Goal: Task Accomplishment & Management: Complete application form

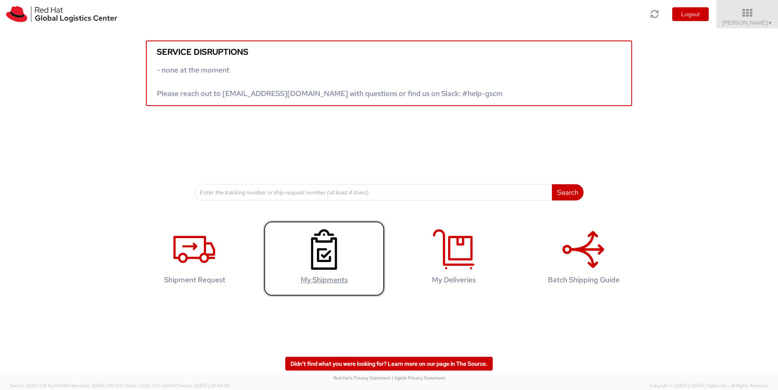
click at [324, 249] on use at bounding box center [324, 249] width 26 height 41
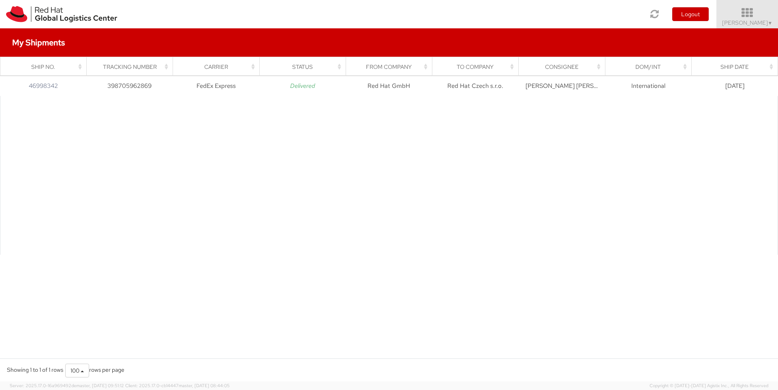
click at [762, 20] on span "Alan Pevec ▼" at bounding box center [748, 22] width 51 height 7
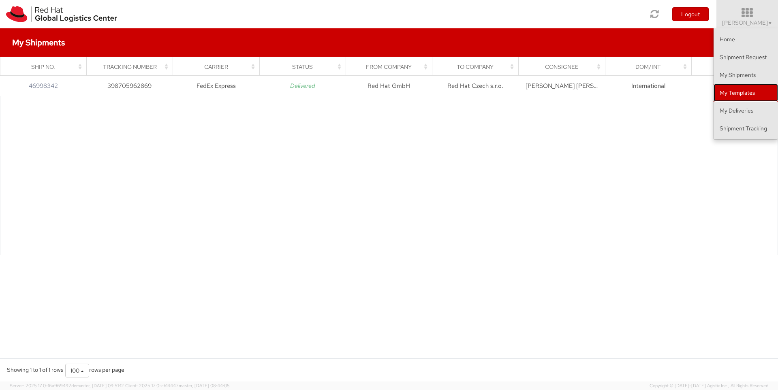
click at [728, 97] on link "My Templates" at bounding box center [746, 93] width 64 height 18
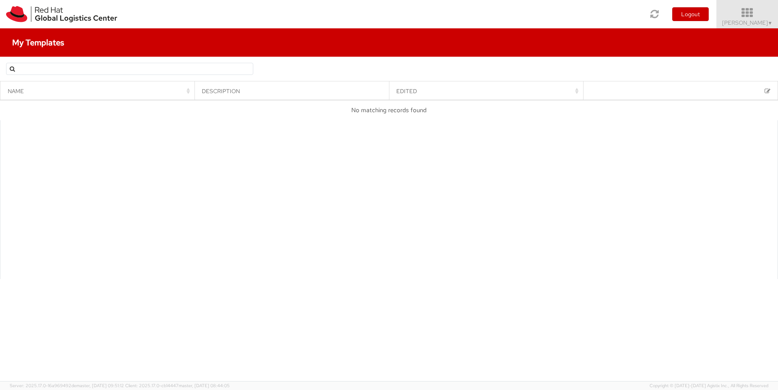
click at [762, 16] on icon at bounding box center [747, 12] width 71 height 11
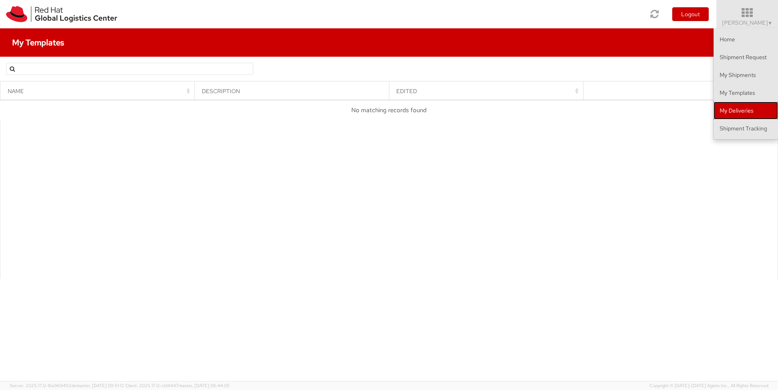
click at [745, 108] on link "My Deliveries" at bounding box center [746, 111] width 64 height 18
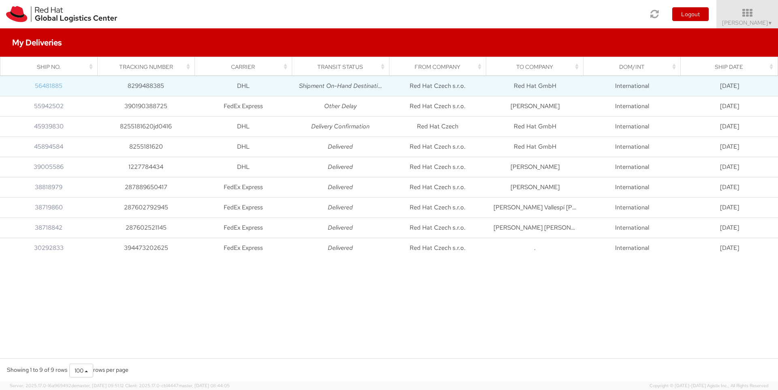
click at [45, 84] on link "56481885" at bounding box center [49, 86] width 28 height 8
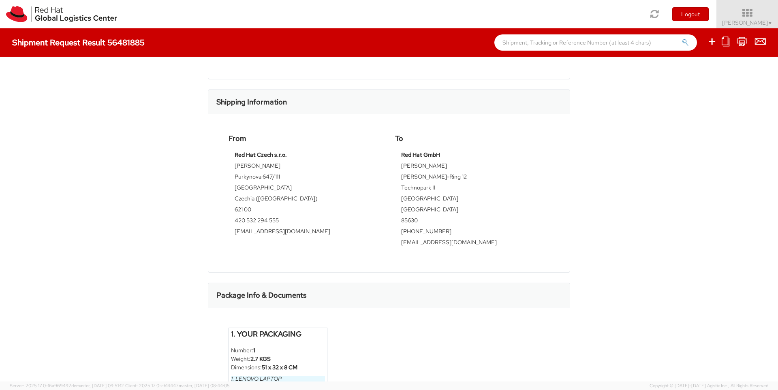
scroll to position [247, 0]
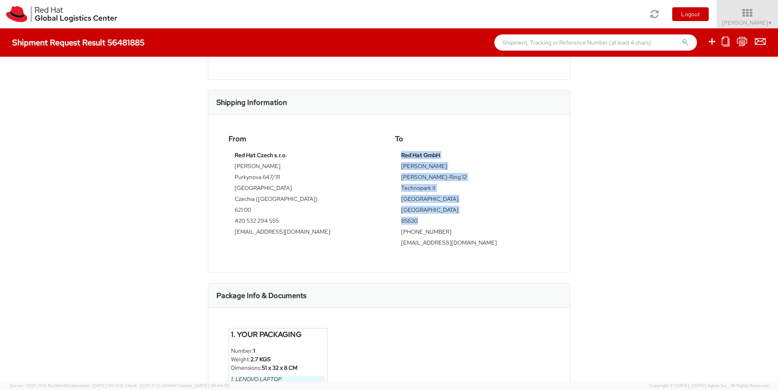
drag, startPoint x: 403, startPoint y: 147, endPoint x: 438, endPoint y: 214, distance: 75.6
click at [438, 214] on tbody "Red Hat GmbH Alan Pevec Werner-von-Siemens-Ring 12 Technopark II MUNICH Germany…" at bounding box center [472, 201] width 142 height 101
copy tbody "Red Hat GmbH Alan Pevec Werner-von-Siemens-Ring 12 Technopark II MUNICH Germany…"
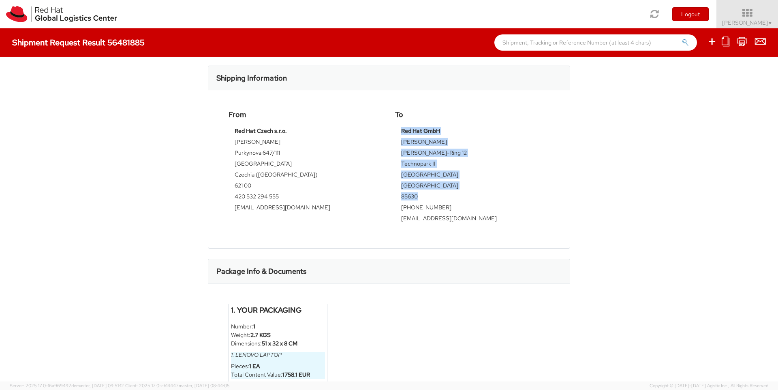
scroll to position [272, 0]
click at [712, 40] on icon at bounding box center [713, 41] width 10 height 10
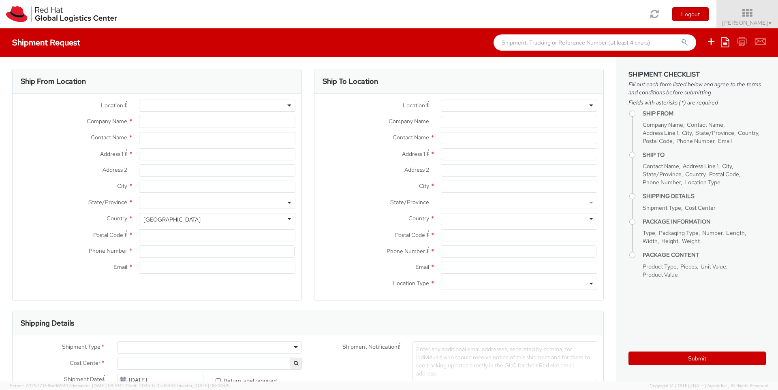
select select
select select "716"
click at [476, 105] on div at bounding box center [519, 106] width 157 height 12
type input "Red Hat GmbH"
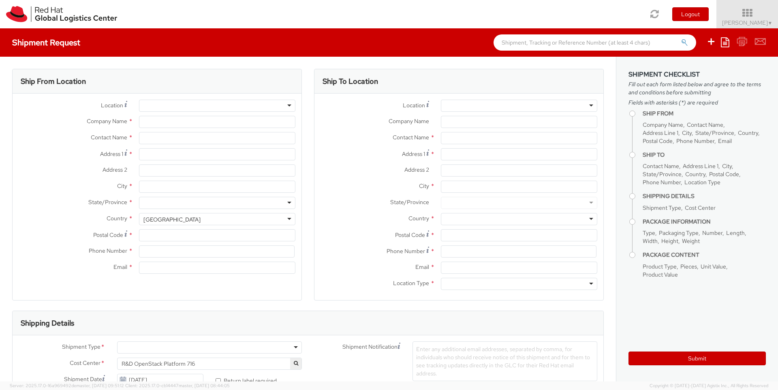
type input "[PERSON_NAME]"
type input "Werner-von-Siemens-Ring 12"
type input "Technopark II"
type input "MUNICH"
type input "85630"
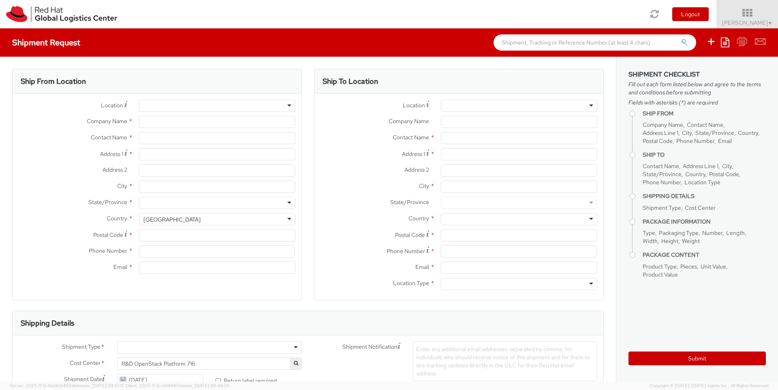
type input "4989205071237"
type input "apevec@redhat.com"
select select "CM"
select select "KGS"
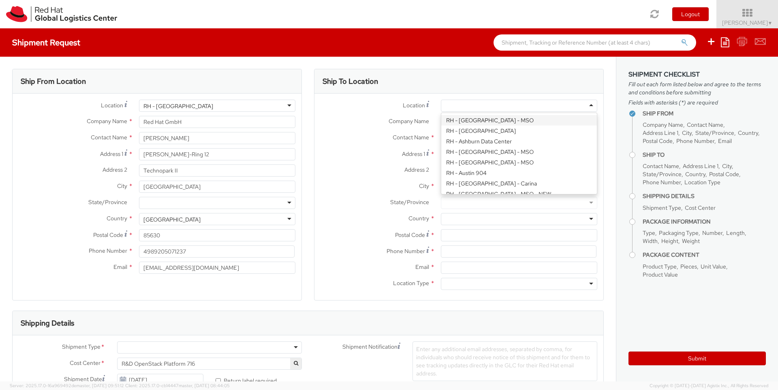
click at [593, 107] on div at bounding box center [519, 106] width 157 height 12
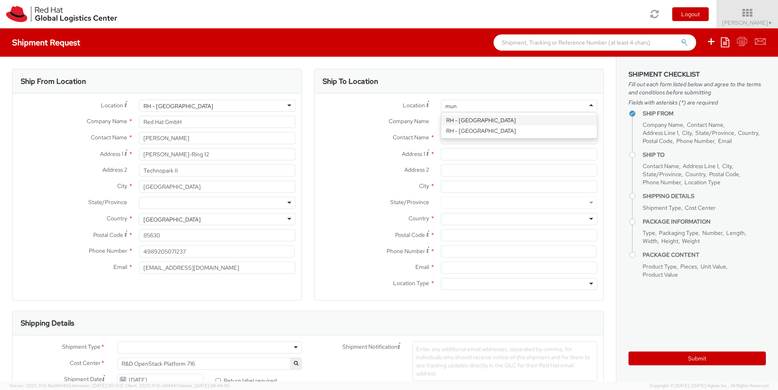
type input "muni"
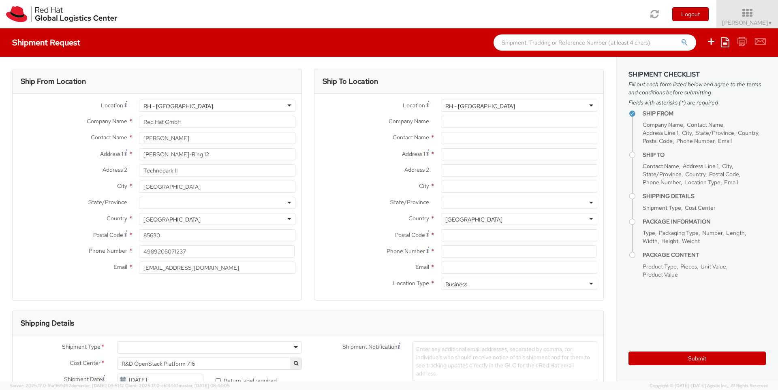
type input "Red Hat GmbH"
type input "Werner-von-Siemens-Ring 12"
type input "Technopark II"
type input "MUNICH"
type input "85630"
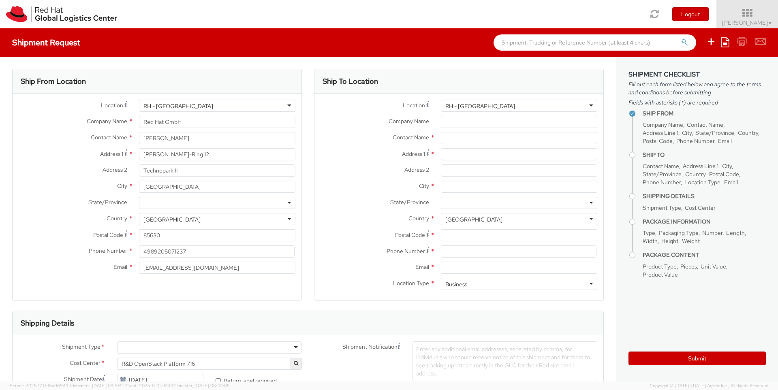
type input "49 89 205071 0"
click at [474, 120] on div "Location * RH - Munich RH - Munich RH - Amsterdam - MSO RH - Amsterdam Data Cen…" at bounding box center [459, 197] width 289 height 195
click at [770, 17] on icon at bounding box center [747, 12] width 71 height 11
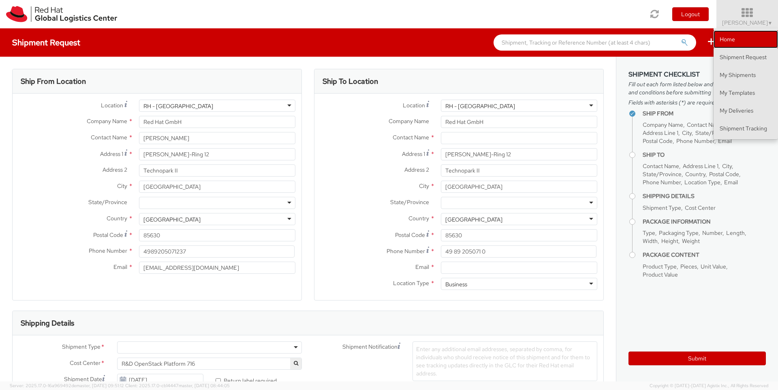
click at [741, 38] on link "Home" at bounding box center [746, 39] width 64 height 18
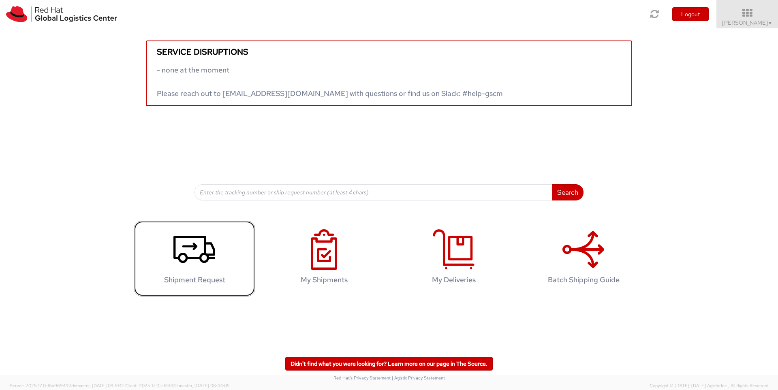
click at [194, 251] on icon at bounding box center [195, 249] width 42 height 41
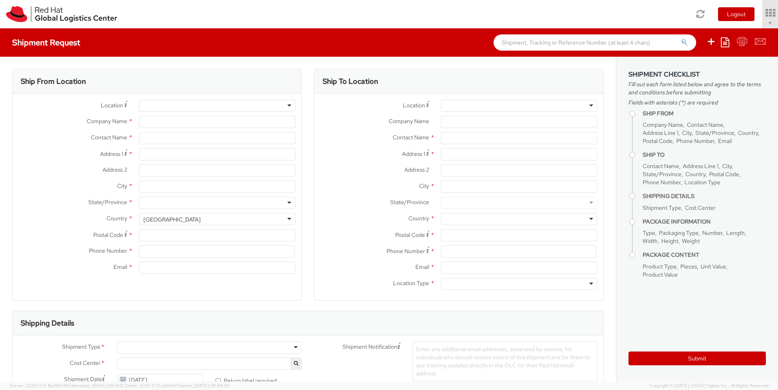
select select "716"
type input "Red Hat GmbH"
type input "[PERSON_NAME]"
type input "Werner-von-Siemens-Ring 12"
type input "Technopark II"
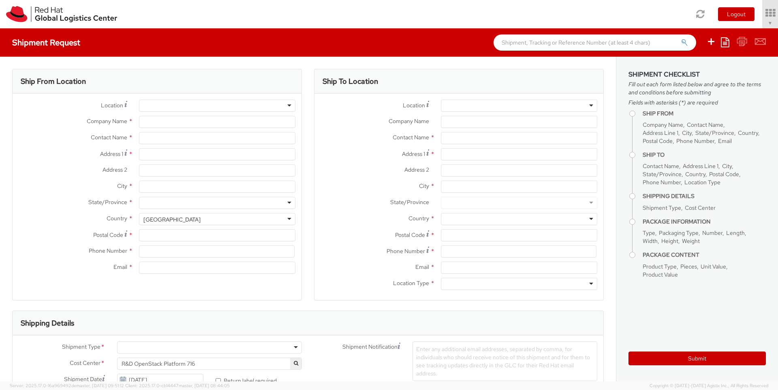
type input "MUNICH"
type input "85630"
type input "4989205071237"
type input "apevec@redhat.com"
select select "CM"
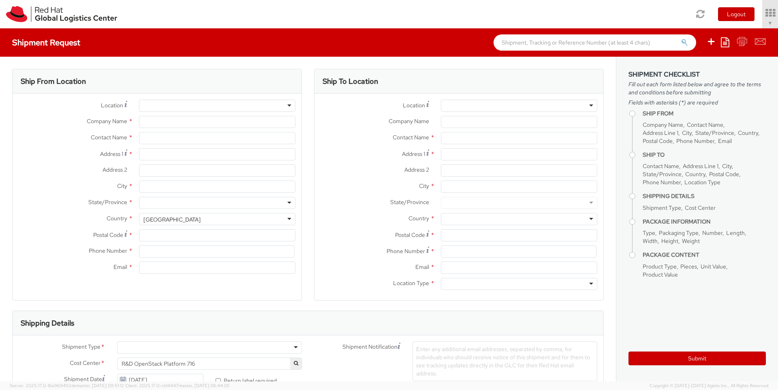
select select "KGS"
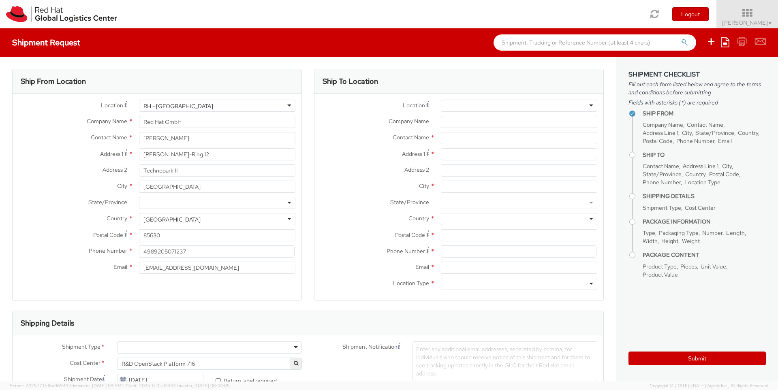
select select
click at [455, 103] on div at bounding box center [519, 106] width 157 height 12
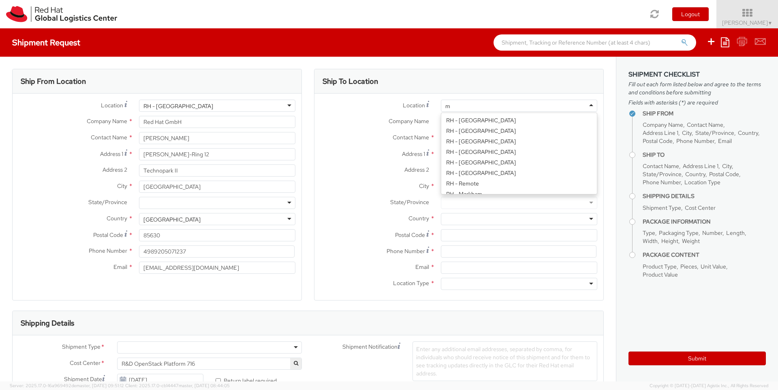
type input "mu"
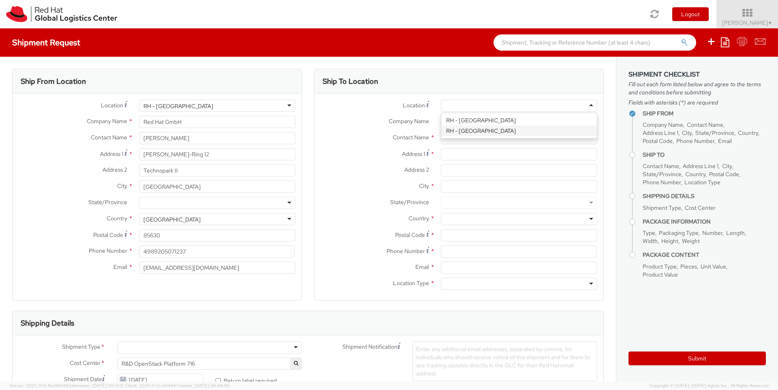
click at [462, 133] on div "Location * RH - Mumbai RH - Munich Company Name * Contact Name * Address 1 * Ad…" at bounding box center [459, 197] width 289 height 195
type input "Red Hat GmbH"
type input "Werner-von-Siemens-Ring 12"
type input "Technopark II"
type input "MUNICH"
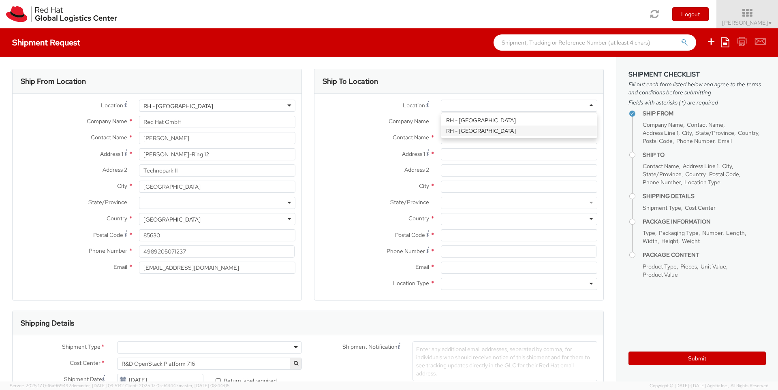
type input "85630"
type input "49 89 205071 0"
